Goal: Task Accomplishment & Management: Manage account settings

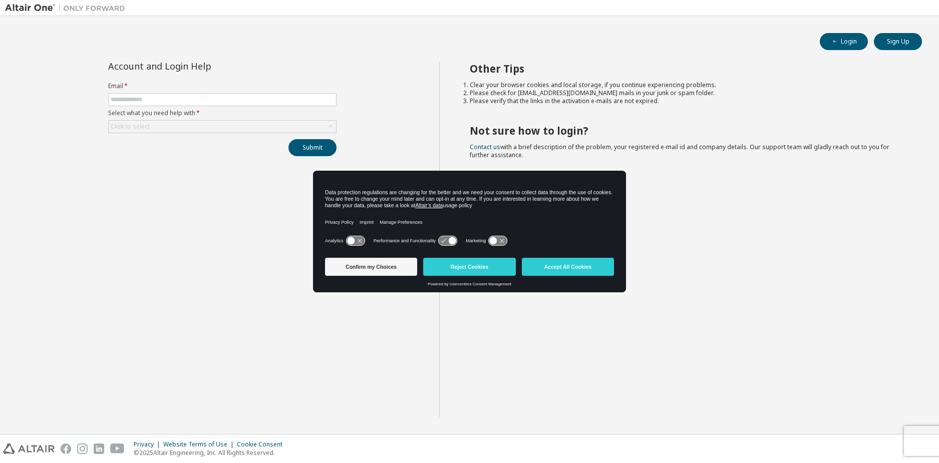
click at [449, 241] on icon at bounding box center [453, 241] width 8 height 8
click at [496, 242] on icon at bounding box center [494, 241] width 8 height 8
click at [497, 242] on icon at bounding box center [498, 241] width 19 height 10
click at [461, 267] on button "Reject Cookies" at bounding box center [469, 267] width 92 height 18
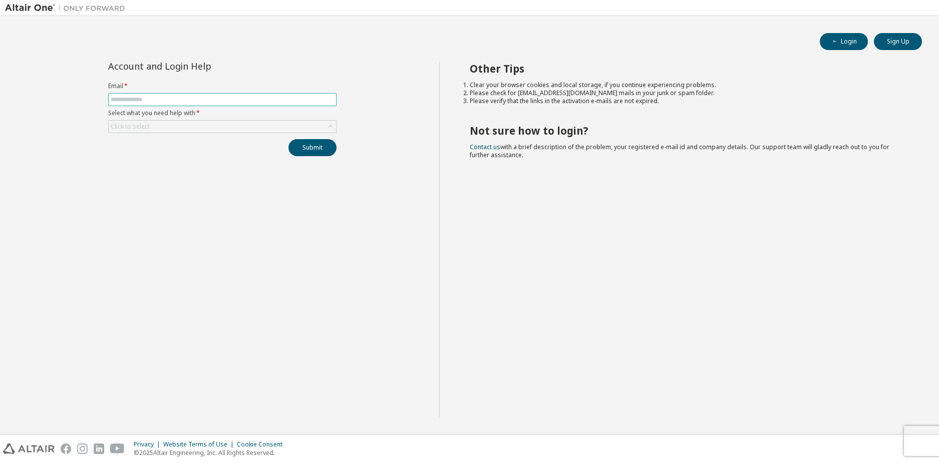
click at [198, 95] on span at bounding box center [222, 99] width 228 height 13
click at [187, 104] on span at bounding box center [222, 99] width 228 height 13
click at [184, 98] on input "text" at bounding box center [222, 100] width 223 height 8
type input "**********"
click at [185, 126] on div "Click to select" at bounding box center [222, 127] width 227 height 12
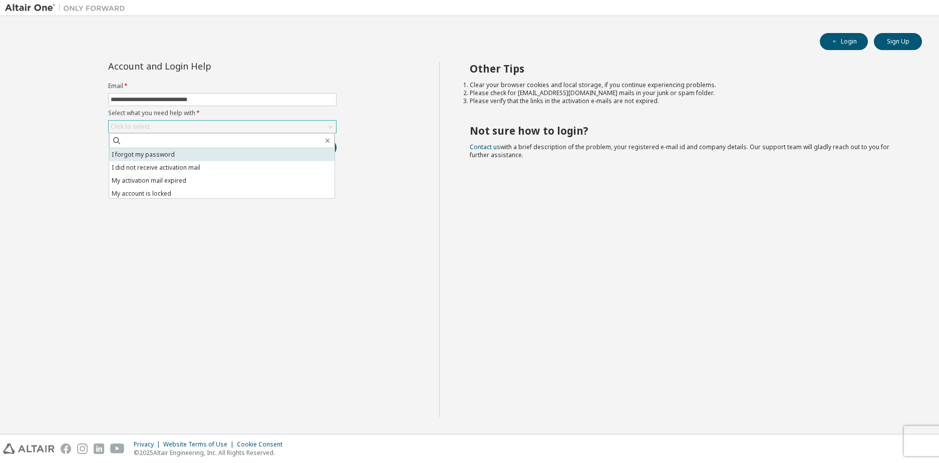
click at [185, 156] on li "I forgot my password" at bounding box center [221, 154] width 225 height 13
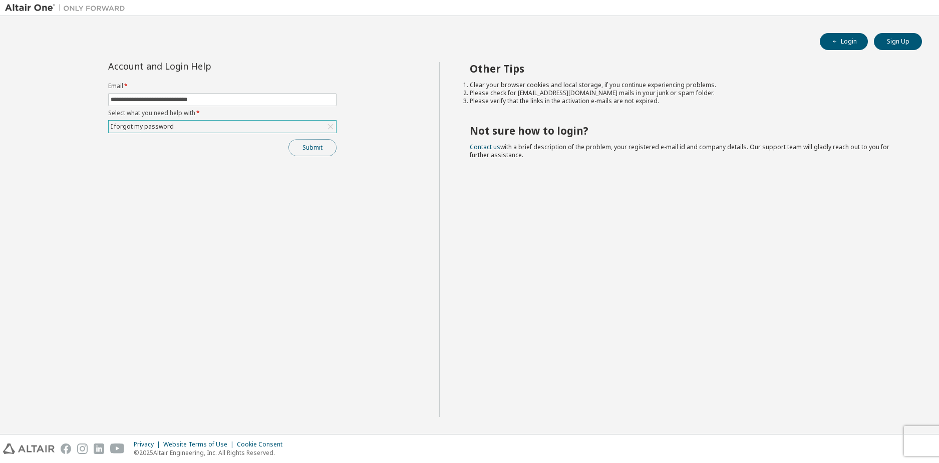
click at [325, 152] on button "Submit" at bounding box center [312, 147] width 48 height 17
click at [200, 126] on div "I forgot my password" at bounding box center [222, 127] width 227 height 12
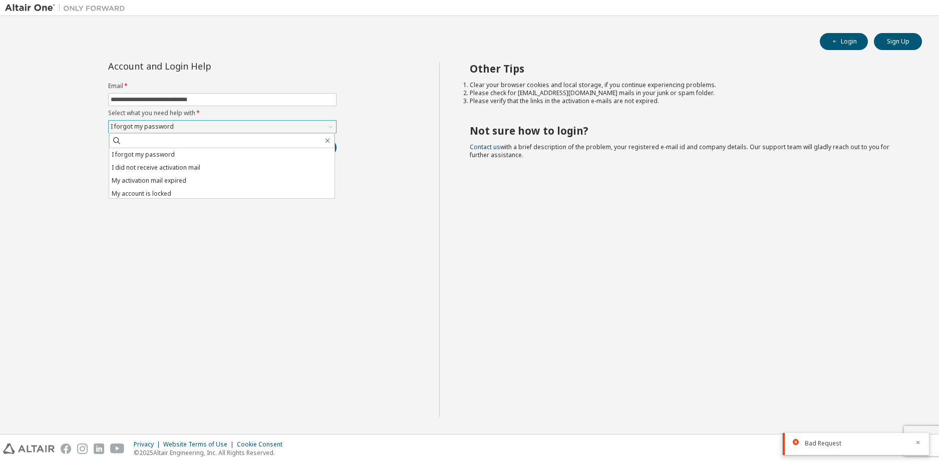
click at [200, 126] on div "I forgot my password" at bounding box center [222, 127] width 227 height 12
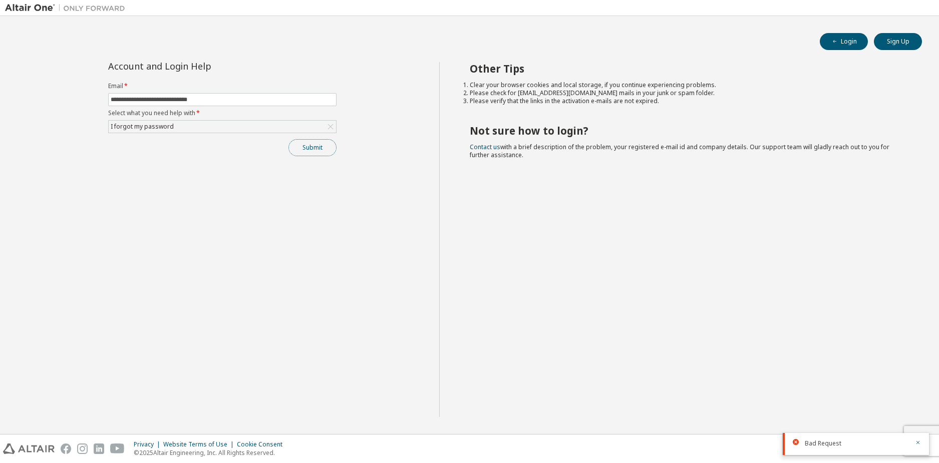
click at [308, 148] on button "Submit" at bounding box center [312, 147] width 48 height 17
click at [244, 129] on div "I forgot my password" at bounding box center [222, 127] width 227 height 12
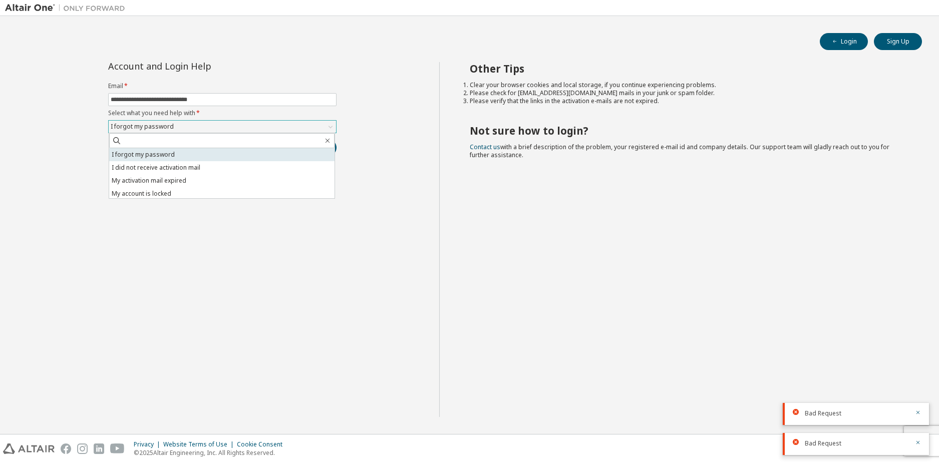
click at [177, 154] on li "I forgot my password" at bounding box center [221, 154] width 225 height 13
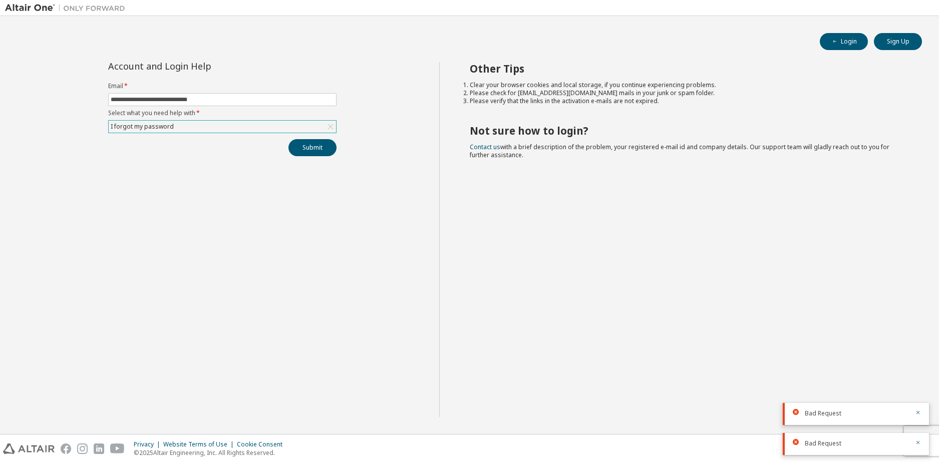
click at [177, 122] on div "I forgot my password" at bounding box center [222, 127] width 227 height 12
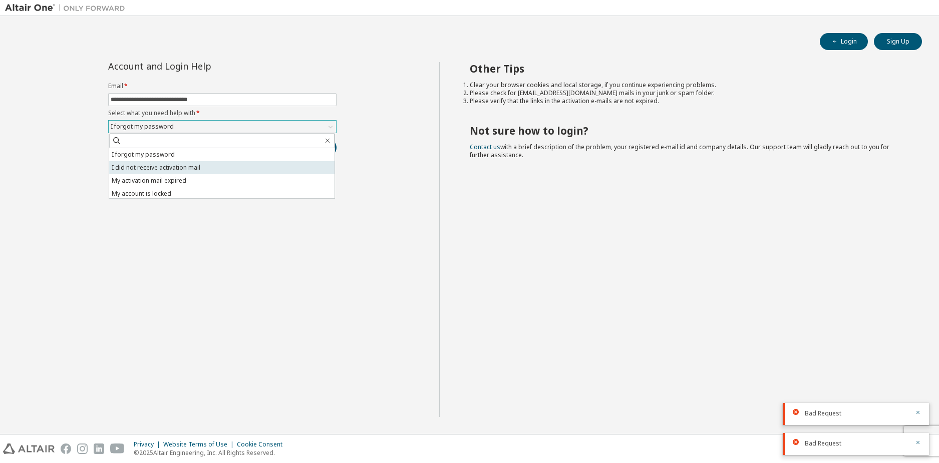
click at [174, 167] on li "I did not receive activation mail" at bounding box center [221, 167] width 225 height 13
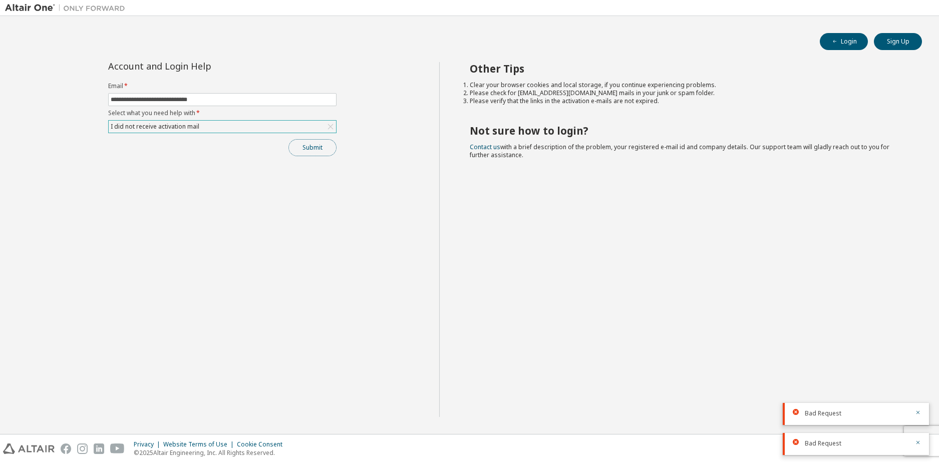
click at [313, 149] on button "Submit" at bounding box center [312, 147] width 48 height 17
drag, startPoint x: 224, startPoint y: 100, endPoint x: 58, endPoint y: 102, distance: 166.7
click at [58, 102] on div "**********" at bounding box center [222, 239] width 434 height 355
click at [221, 126] on div "I did not receive activation mail" at bounding box center [222, 127] width 227 height 12
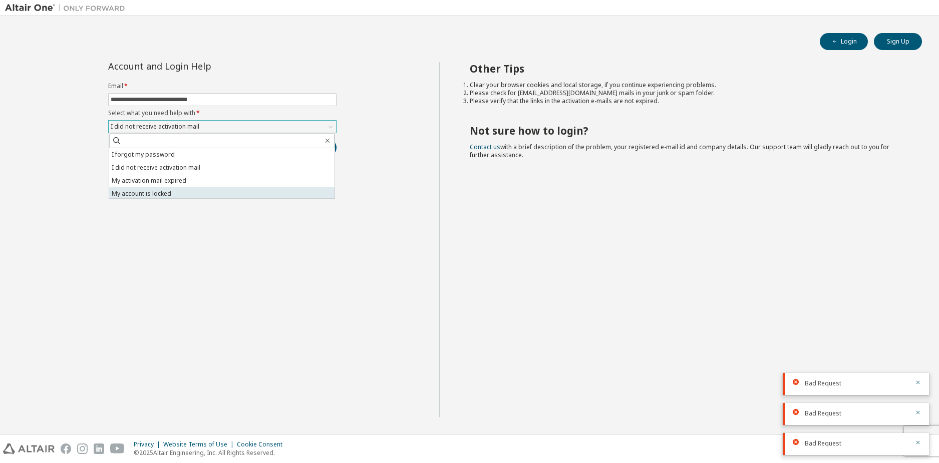
click at [172, 193] on li "My account is locked" at bounding box center [221, 193] width 225 height 13
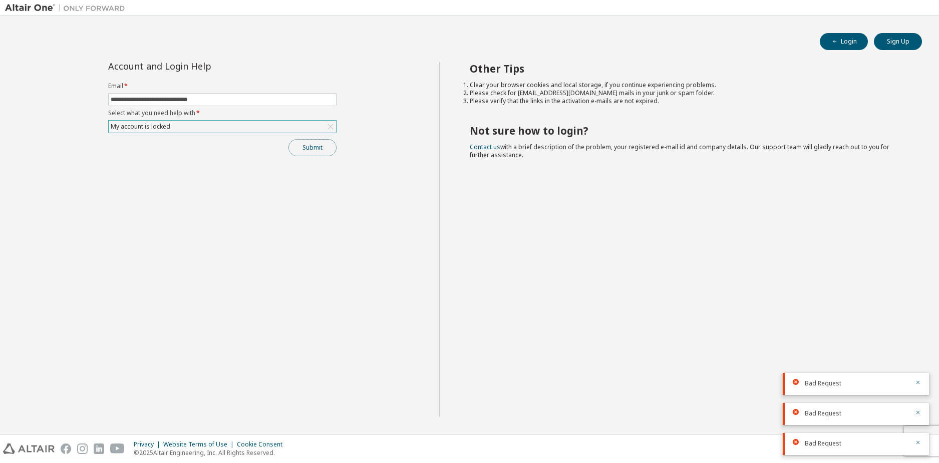
click at [298, 154] on button "Submit" at bounding box center [312, 147] width 48 height 17
click at [201, 128] on div "My account is locked" at bounding box center [222, 127] width 227 height 12
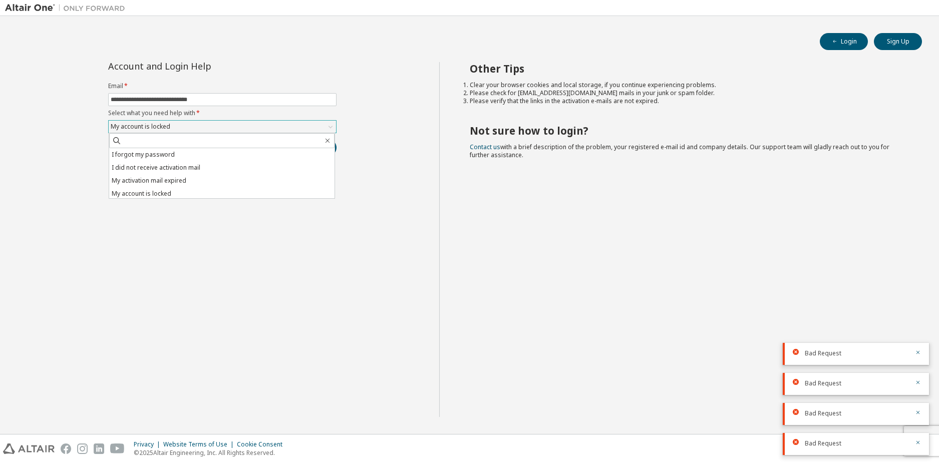
click at [201, 128] on div "My account is locked" at bounding box center [222, 127] width 227 height 12
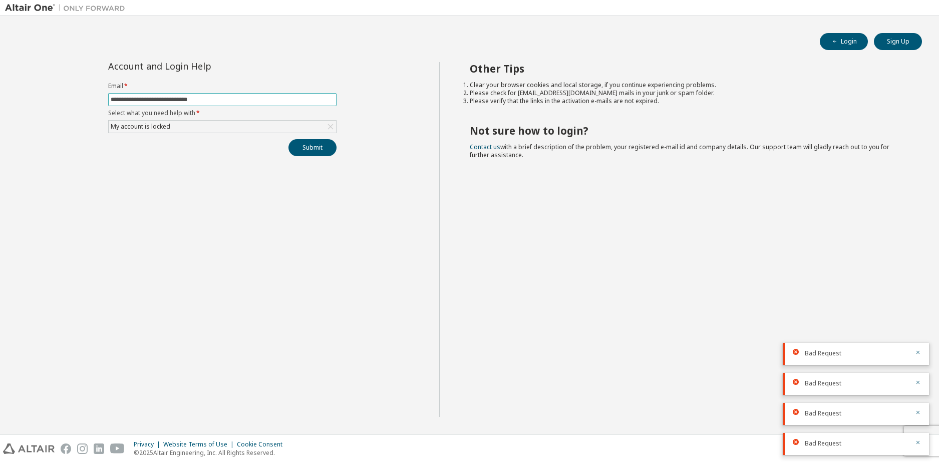
click at [217, 96] on input "**********" at bounding box center [222, 100] width 223 height 8
click at [851, 47] on button "Login" at bounding box center [843, 41] width 48 height 17
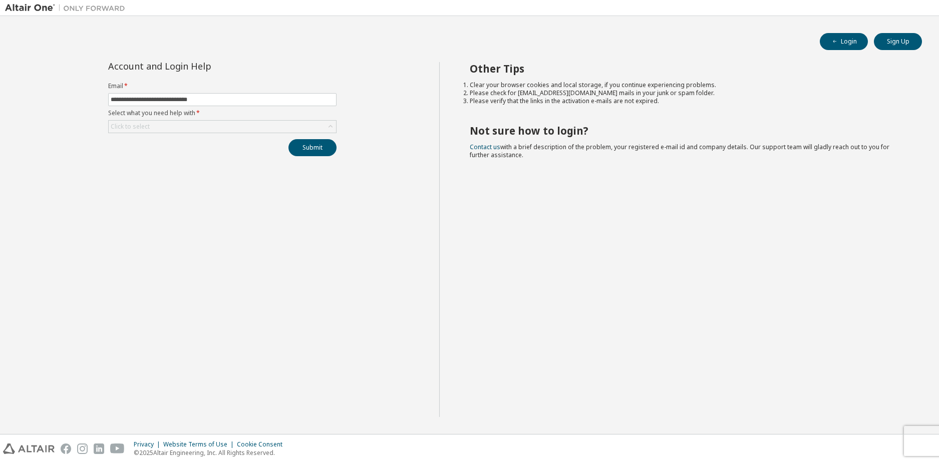
type input "**********"
click at [277, 119] on form "**********" at bounding box center [222, 107] width 228 height 51
click at [266, 124] on div "Click to select" at bounding box center [222, 127] width 227 height 12
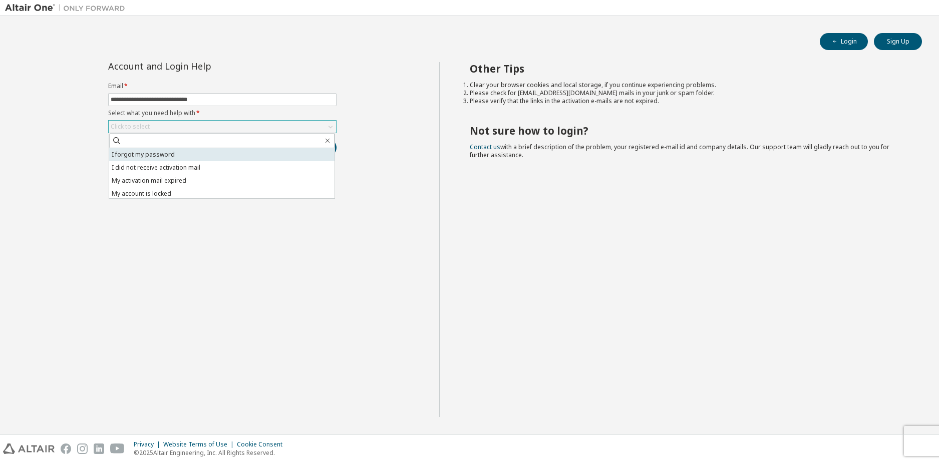
click at [165, 156] on li "I forgot my password" at bounding box center [221, 154] width 225 height 13
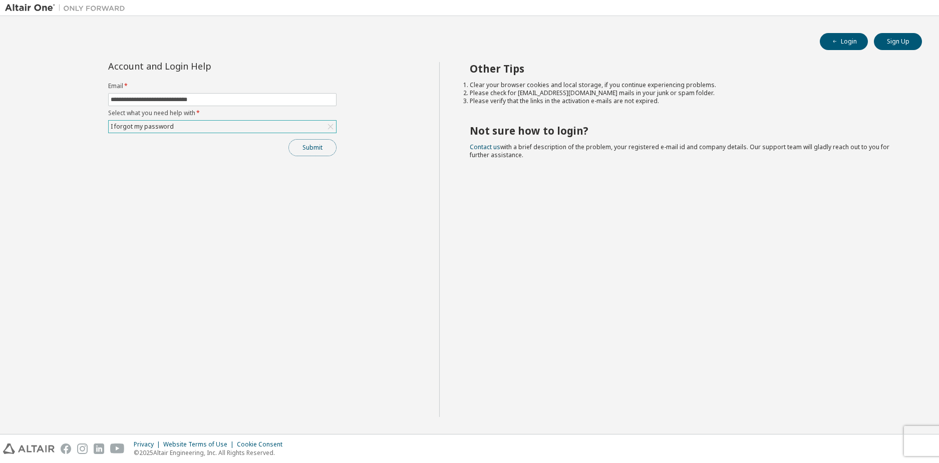
click at [334, 150] on button "Submit" at bounding box center [312, 147] width 48 height 17
click at [800, 439] on div "Bad Request" at bounding box center [855, 444] width 146 height 22
click at [799, 440] on div at bounding box center [798, 442] width 12 height 6
click at [717, 291] on div "Other Tips Clear your browser cookies and local storage, if you continue experi…" at bounding box center [686, 239] width 495 height 355
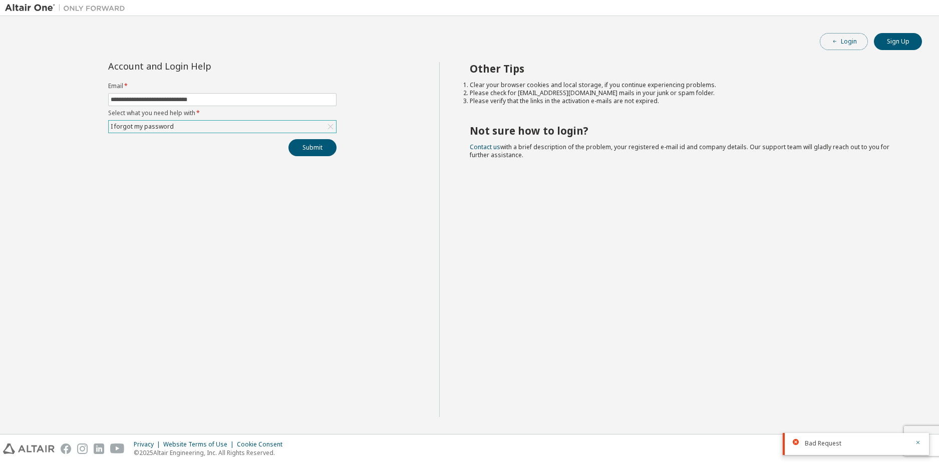
click at [847, 43] on button "Login" at bounding box center [843, 41] width 48 height 17
click at [207, 125] on div "Click to select" at bounding box center [222, 127] width 227 height 12
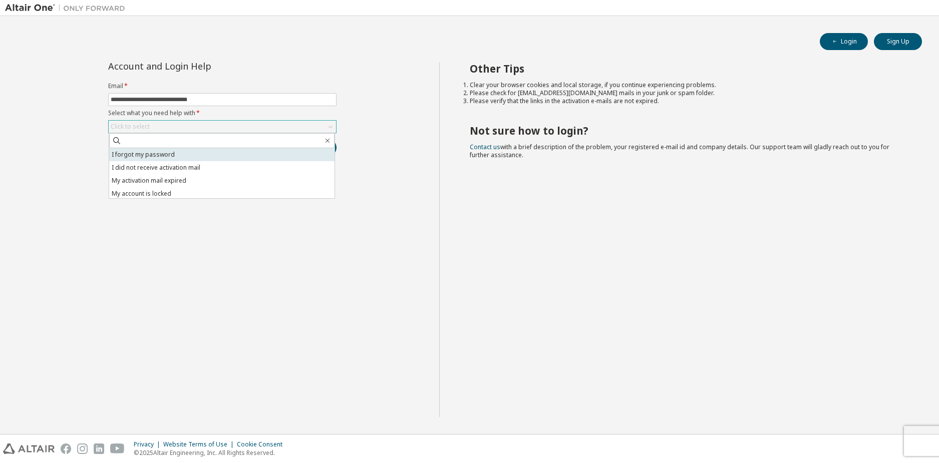
click at [170, 156] on li "I forgot my password" at bounding box center [221, 154] width 225 height 13
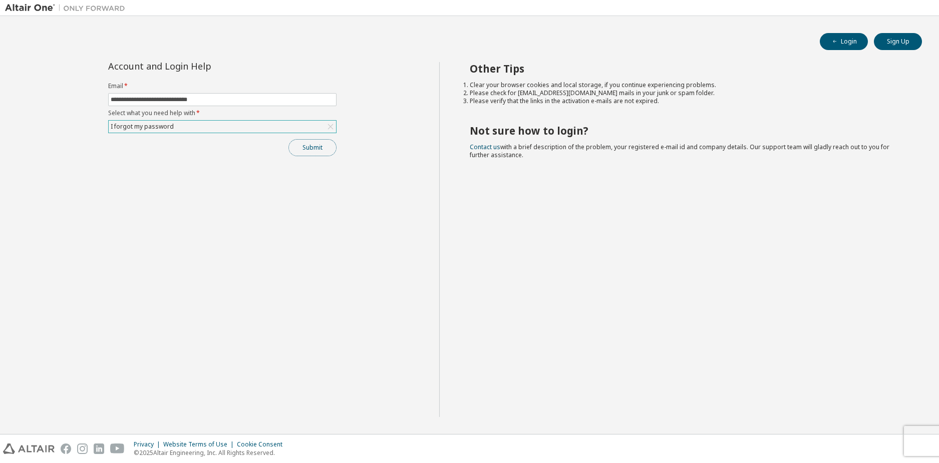
click at [320, 154] on button "Submit" at bounding box center [312, 147] width 48 height 17
click at [227, 121] on div "I forgot my password" at bounding box center [222, 127] width 227 height 12
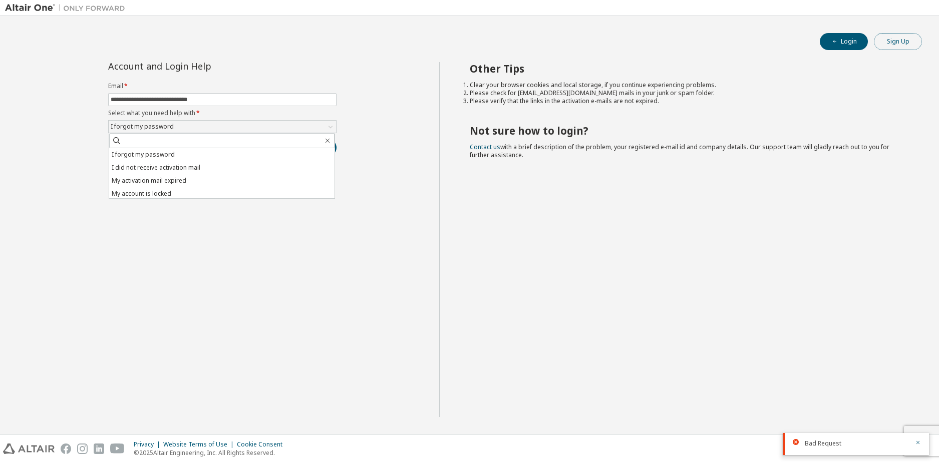
click at [884, 42] on button "Sign Up" at bounding box center [898, 41] width 48 height 17
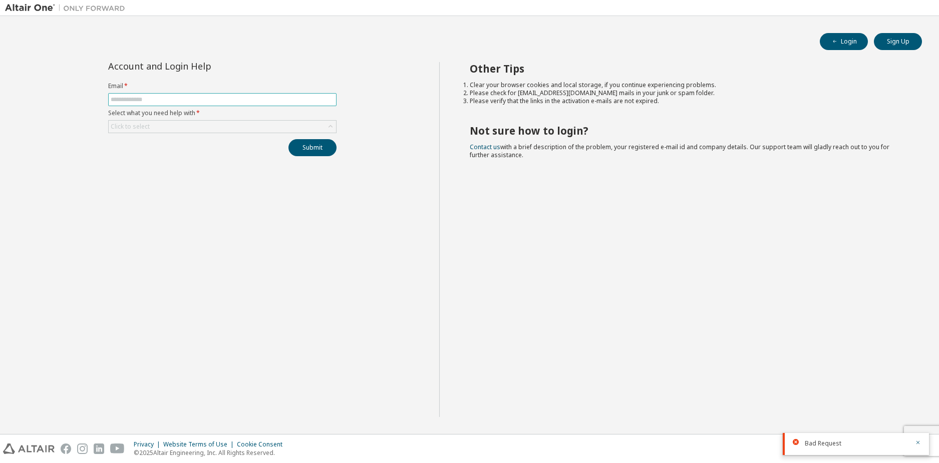
click at [217, 100] on input "text" at bounding box center [222, 100] width 223 height 8
type input "**********"
click at [226, 123] on div "Click to select" at bounding box center [222, 127] width 227 height 12
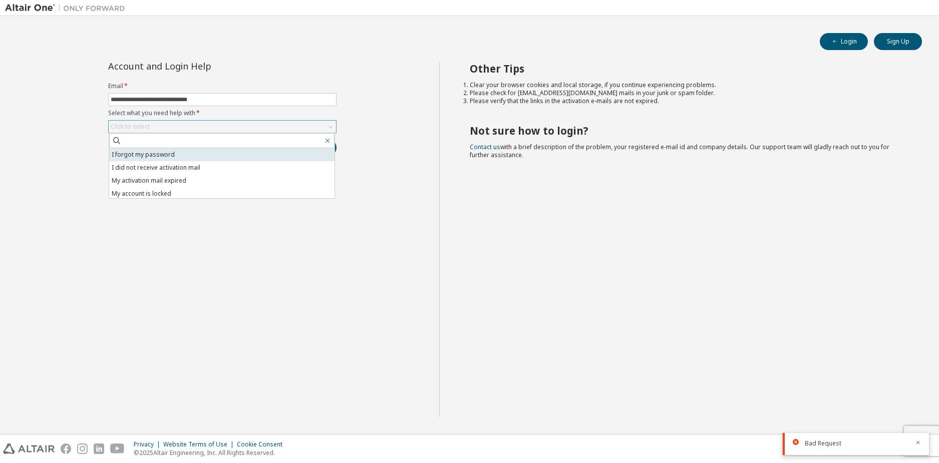
click at [188, 155] on li "I forgot my password" at bounding box center [221, 154] width 225 height 13
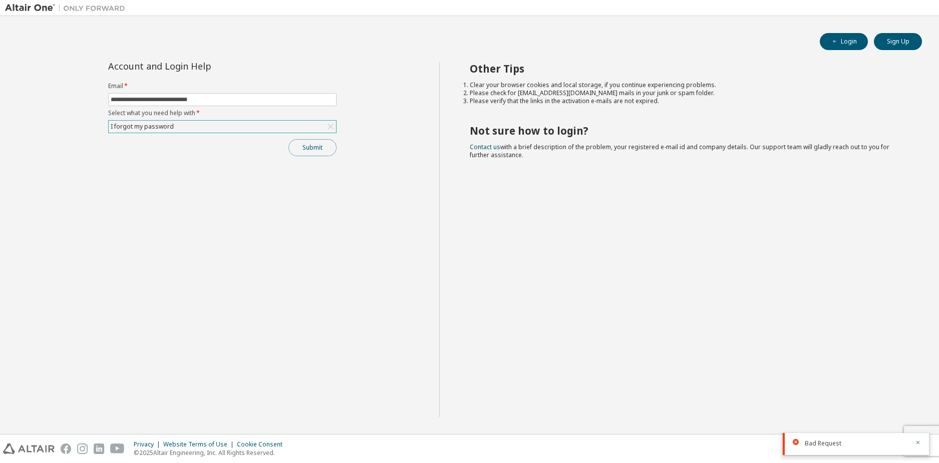
click at [309, 154] on button "Submit" at bounding box center [312, 147] width 48 height 17
click at [828, 444] on span "Bad Request" at bounding box center [822, 444] width 37 height 8
click at [796, 446] on div "Bad Request" at bounding box center [855, 444] width 146 height 22
click at [811, 445] on span "Bad Request" at bounding box center [822, 444] width 37 height 8
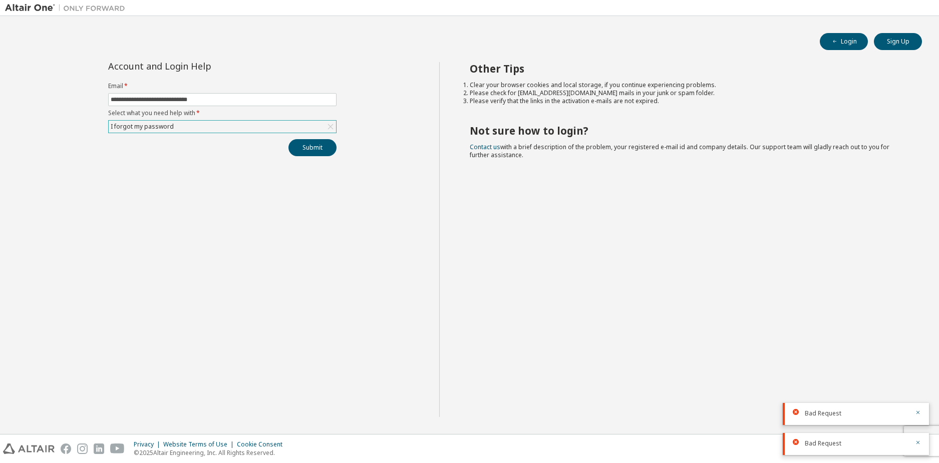
click at [441, 296] on div "Other Tips Clear your browser cookies and local storage, if you continue experi…" at bounding box center [686, 239] width 495 height 355
click at [38, 449] on img at bounding box center [29, 449] width 52 height 11
